Goal: Information Seeking & Learning: Learn about a topic

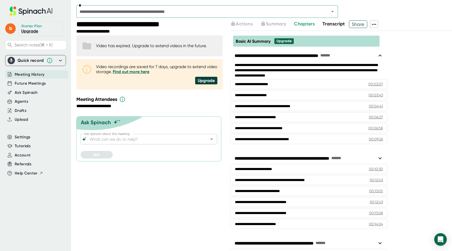
click at [334, 23] on span "Transcript" at bounding box center [334, 24] width 23 height 6
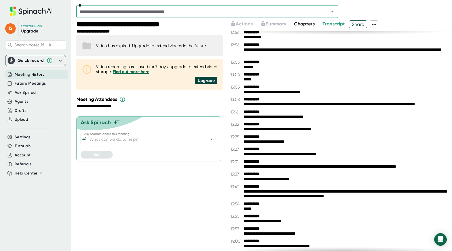
scroll to position [2036, 0]
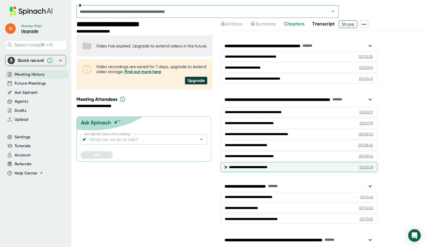
scroll to position [70, 0]
